Goal: Task Accomplishment & Management: Use online tool/utility

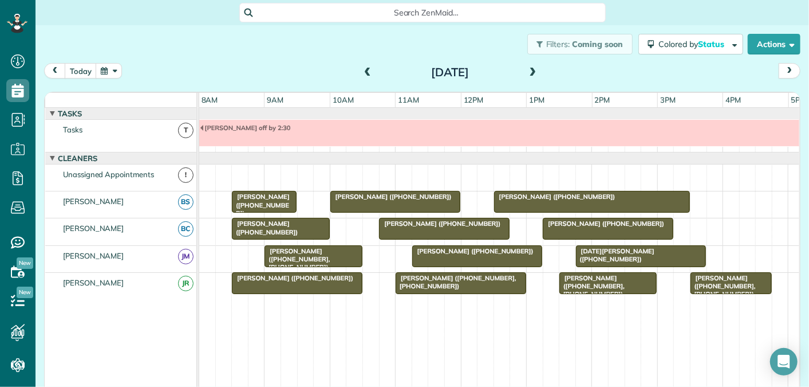
scroll to position [12, 0]
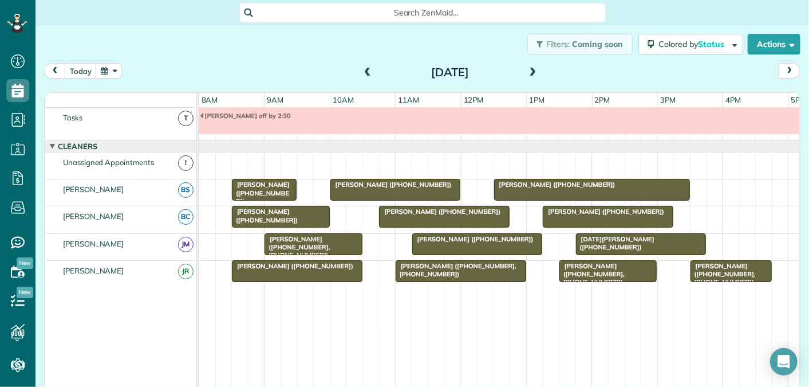
click at [368, 73] on span at bounding box center [367, 73] width 13 height 10
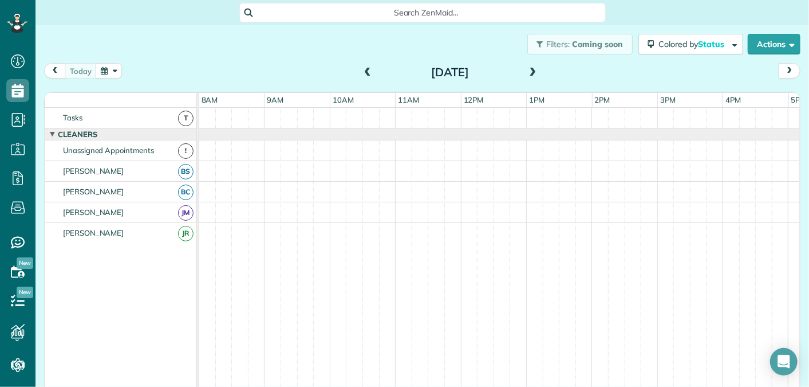
scroll to position [0, 0]
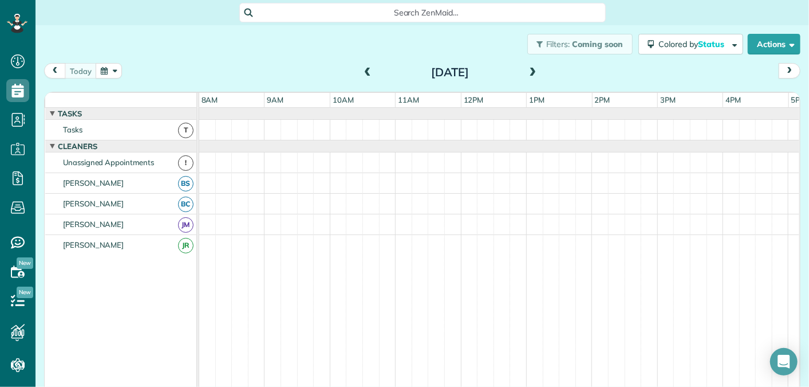
click at [532, 72] on span at bounding box center [533, 73] width 13 height 10
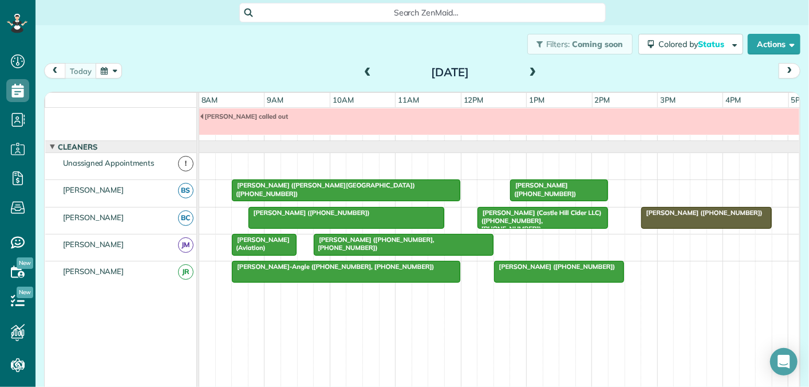
click at [536, 68] on span at bounding box center [533, 73] width 13 height 10
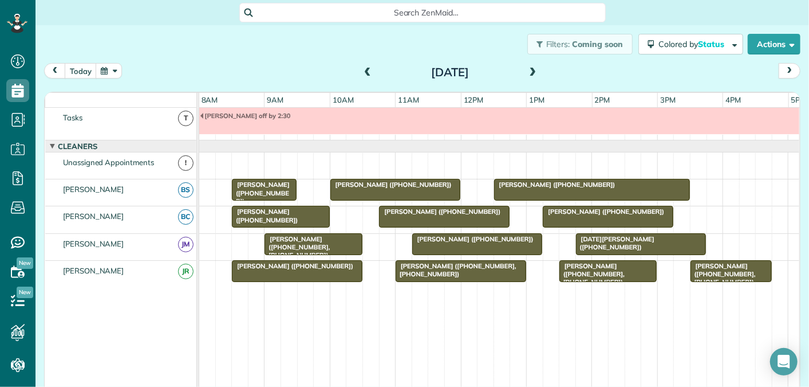
scroll to position [0, 0]
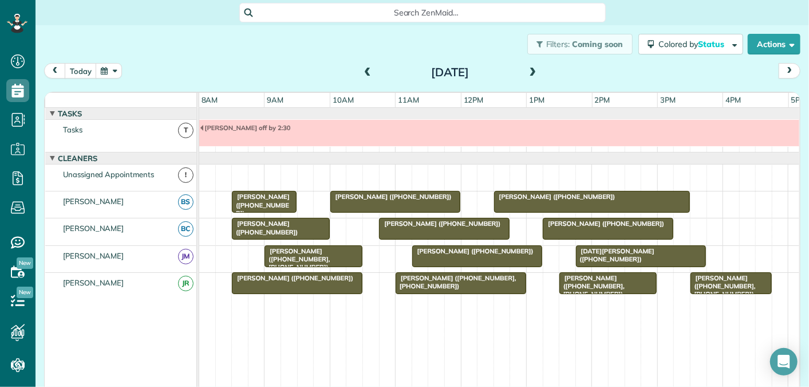
click at [533, 72] on span at bounding box center [533, 73] width 13 height 10
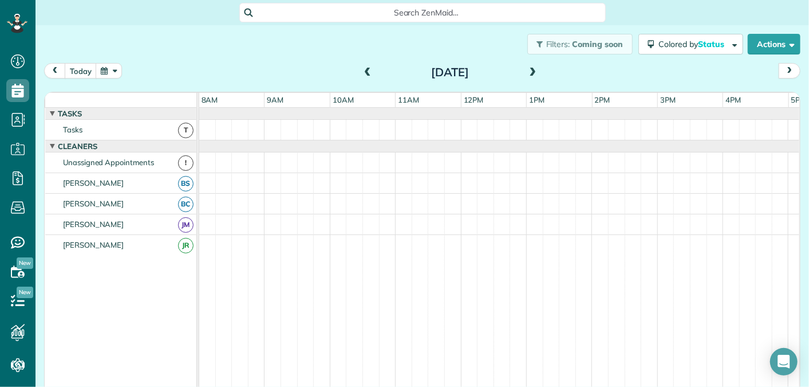
scroll to position [12, 0]
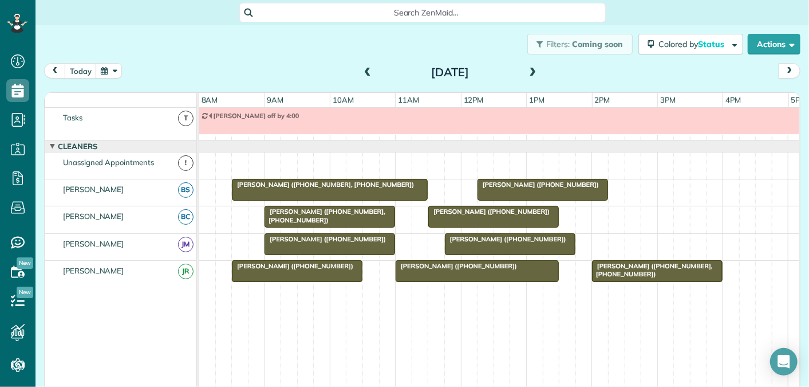
click at [533, 72] on span at bounding box center [533, 73] width 13 height 10
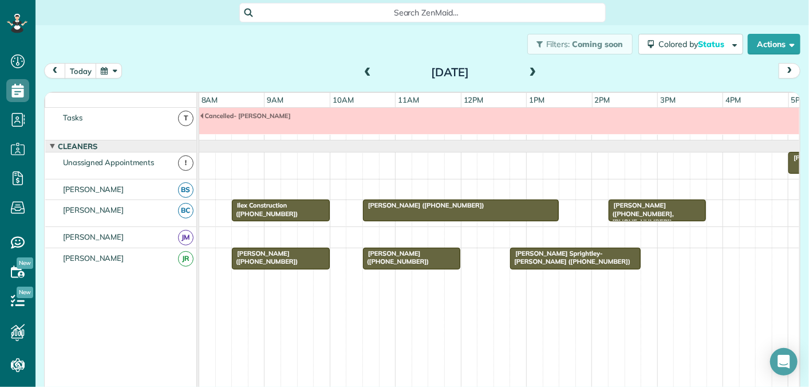
scroll to position [0, 0]
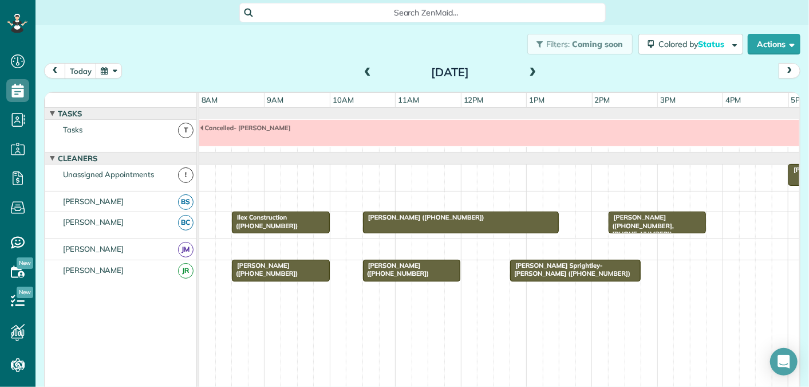
click at [534, 70] on span at bounding box center [533, 73] width 13 height 10
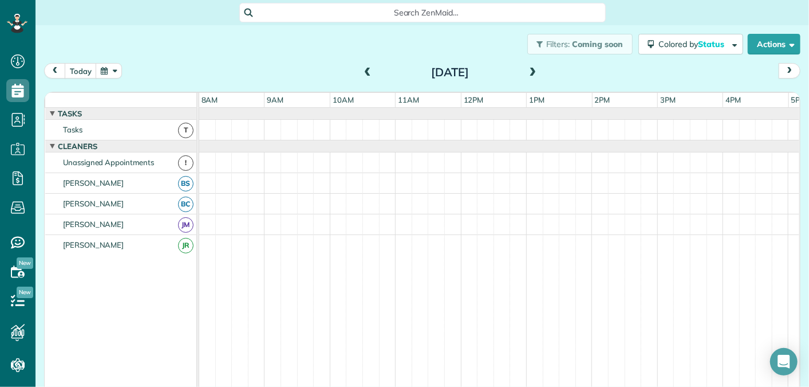
click at [534, 70] on span at bounding box center [533, 73] width 13 height 10
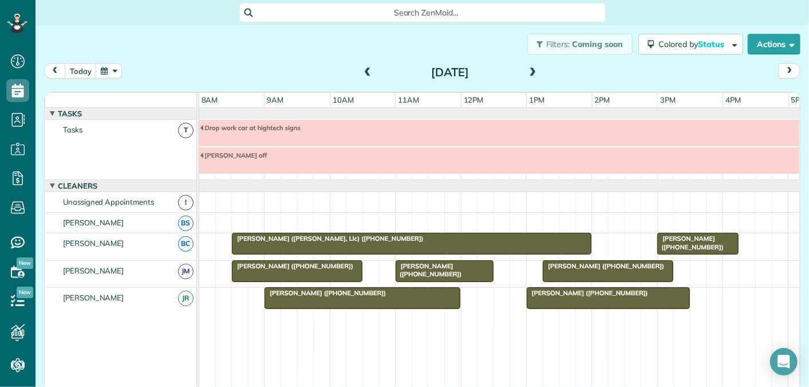
click at [533, 69] on span at bounding box center [533, 73] width 13 height 10
